Goal: Task Accomplishment & Management: Manage account settings

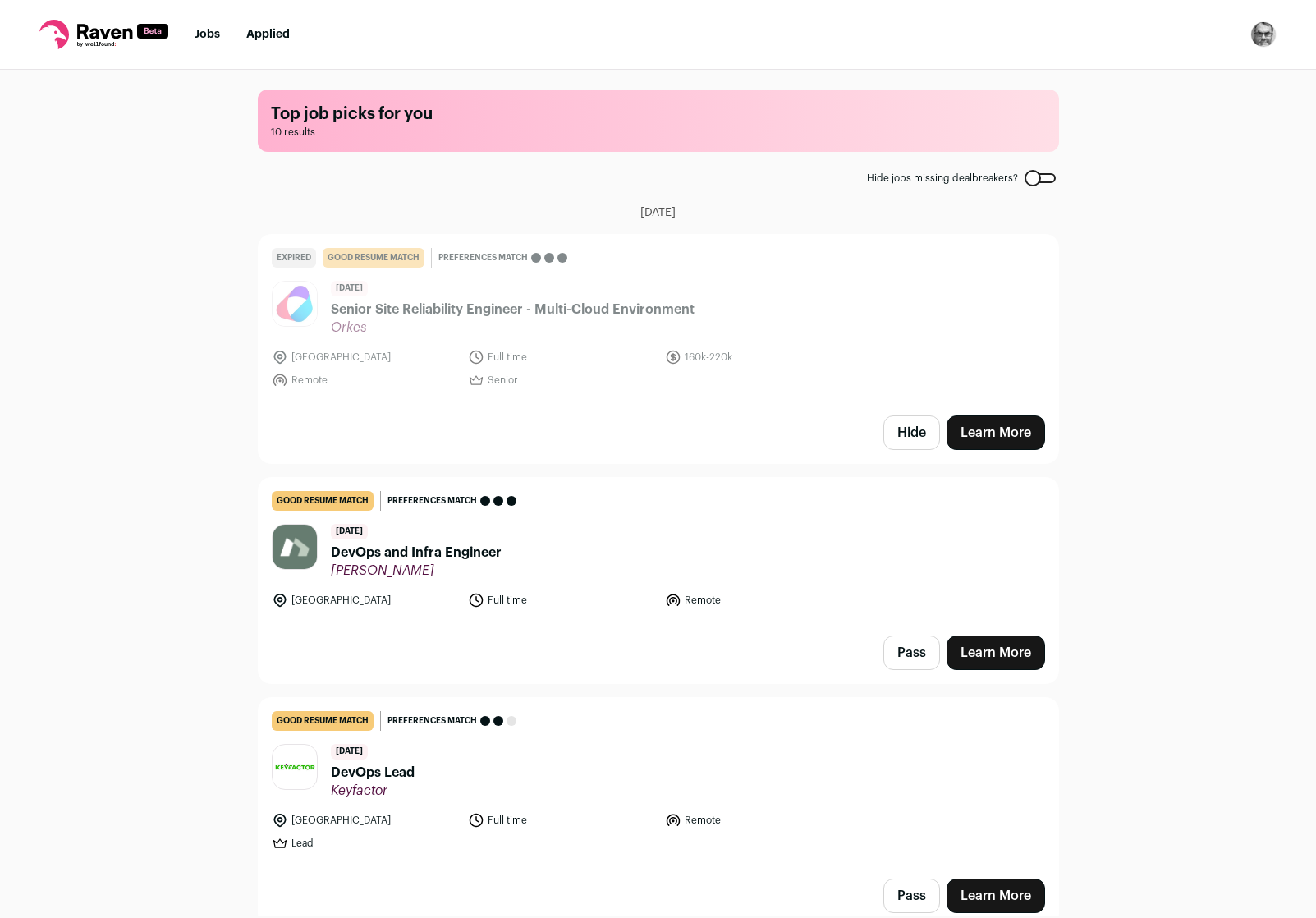
click at [905, 420] on button "Hide" at bounding box center [912, 432] width 57 height 34
